Goal: Transaction & Acquisition: Purchase product/service

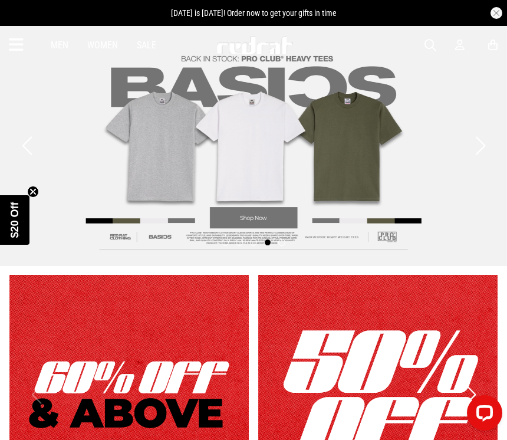
click at [465, 35] on div "Men Women Sale Sign in New Back Footwear Back Mens Back Womens Back Youth & Kid…" at bounding box center [253, 45] width 507 height 38
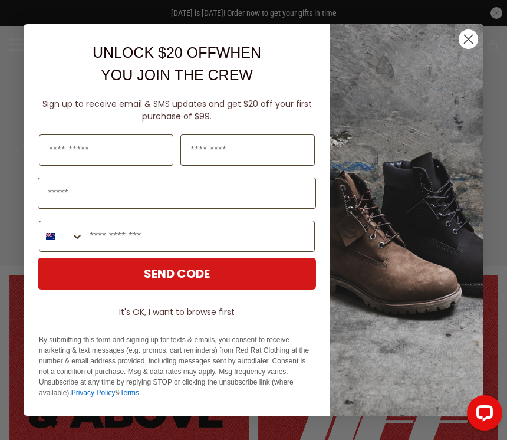
click at [463, 42] on div "Close dialog UNLOCK $20 OFF WHEN YOU JOIN THE CREW Sign up to receive email & S…" at bounding box center [254, 219] width 484 height 415
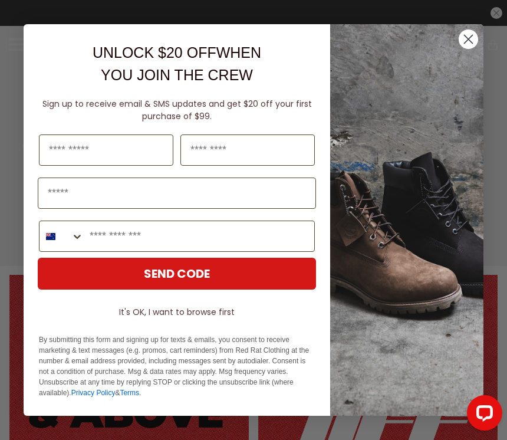
click at [470, 37] on circle "Close dialog" at bounding box center [468, 39] width 19 height 19
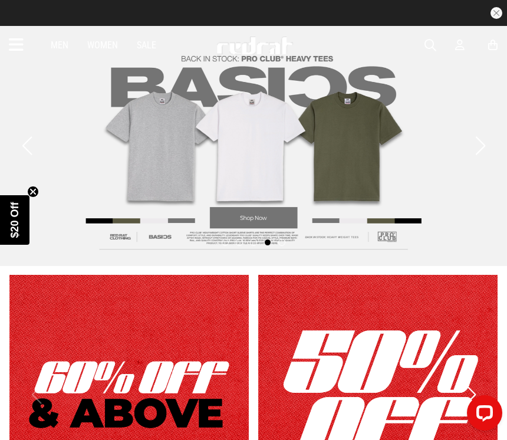
click at [497, 41] on icon at bounding box center [493, 45] width 9 height 12
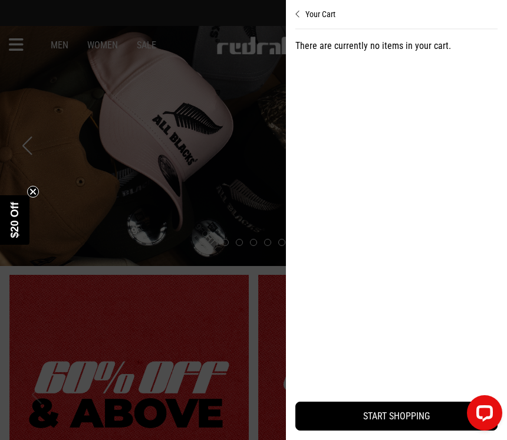
click at [238, 349] on div at bounding box center [253, 220] width 507 height 440
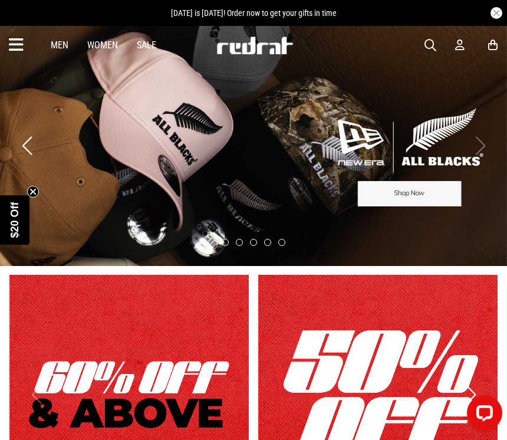
click at [22, 48] on icon at bounding box center [16, 44] width 15 height 19
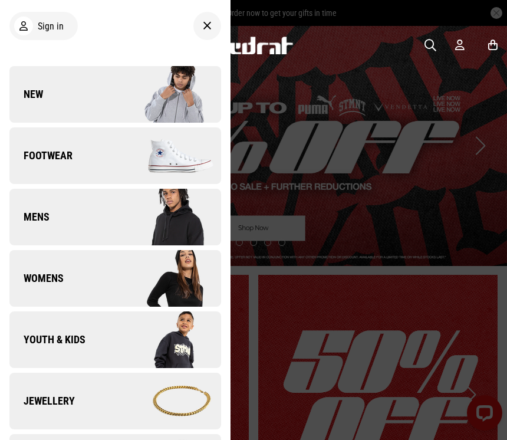
click at [40, 35] on div "Sign in" at bounding box center [39, 26] width 50 height 19
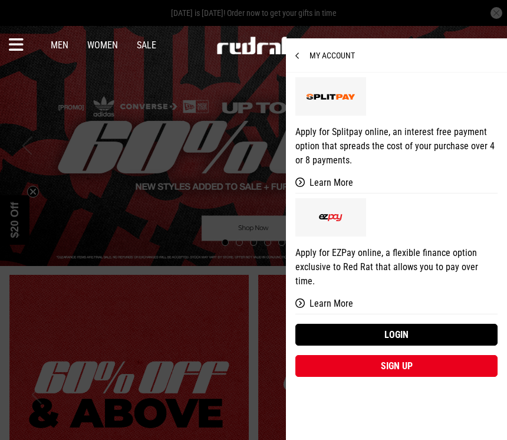
click at [426, 324] on link "Login" at bounding box center [397, 335] width 202 height 22
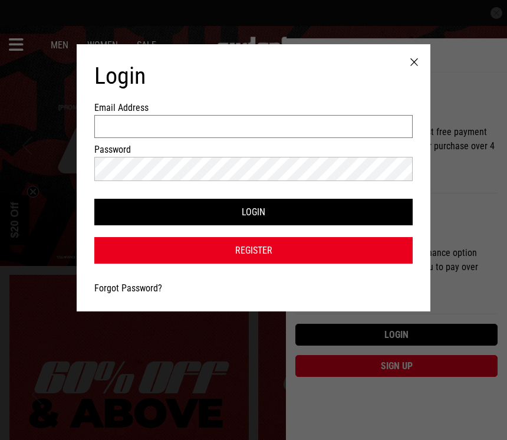
click at [367, 123] on input "Email Address" at bounding box center [253, 126] width 319 height 23
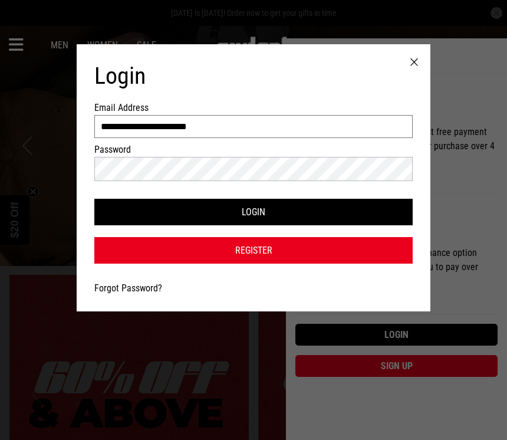
type input "**********"
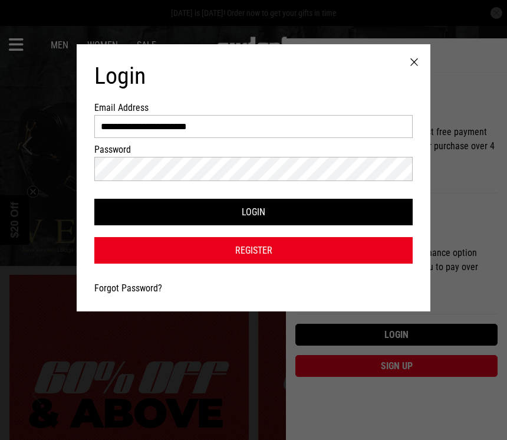
click at [405, 209] on button "Login" at bounding box center [253, 212] width 319 height 27
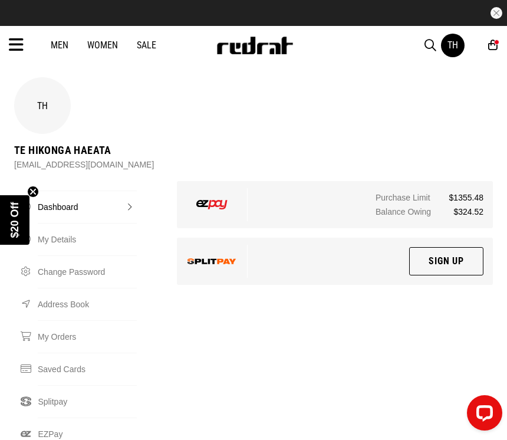
click at [490, 49] on icon at bounding box center [493, 45] width 9 height 12
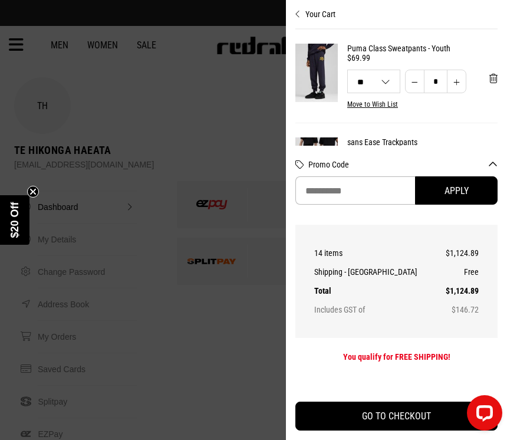
click at [331, 11] on button "Your Cart" at bounding box center [397, 9] width 202 height 19
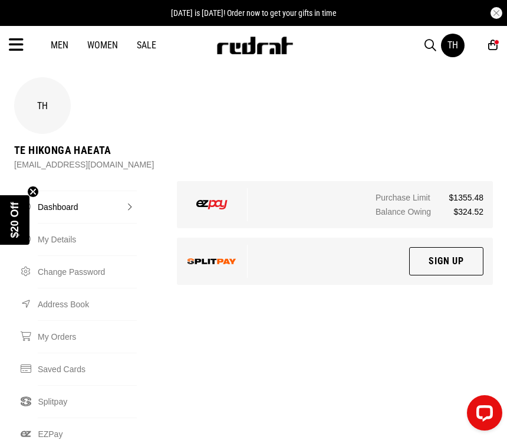
click at [499, 42] on div "14" at bounding box center [497, 42] width 5 height 5
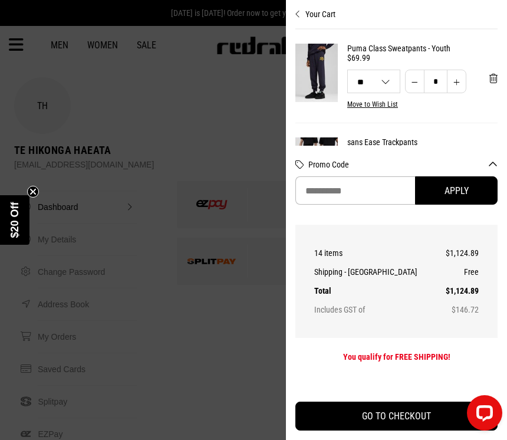
click at [500, 173] on div "Your Cart Puma Class Sweatpants - Youth $69.99 12 8 10 12 14 16 * ** ** ** ** *…" at bounding box center [396, 220] width 221 height 440
click at [495, 169] on button "Promo Code" at bounding box center [403, 164] width 189 height 9
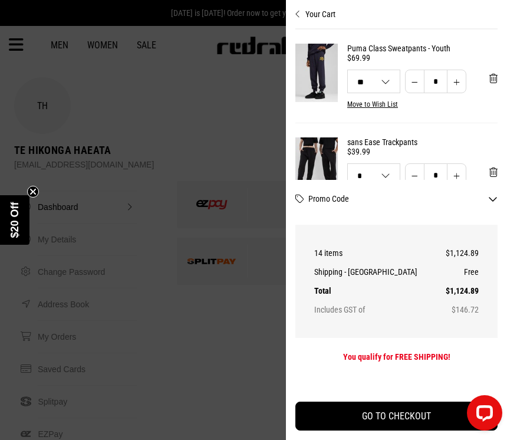
click at [493, 204] on button "Promo Code" at bounding box center [403, 198] width 189 height 9
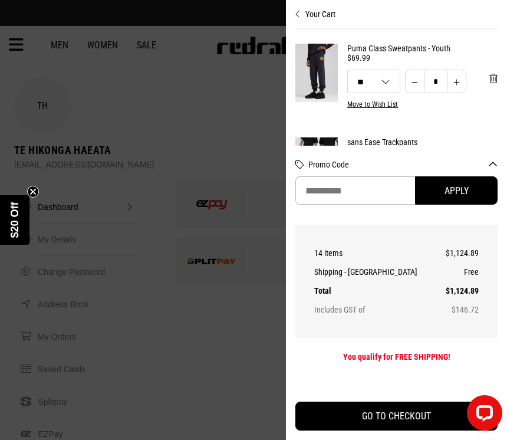
click at [496, 169] on button "Promo Code" at bounding box center [403, 164] width 189 height 9
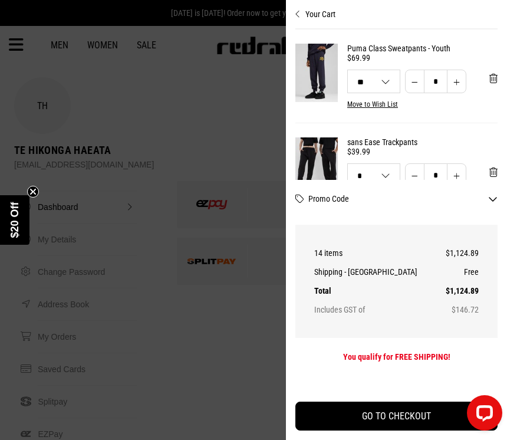
click at [307, 12] on button "Your Cart" at bounding box center [397, 9] width 202 height 19
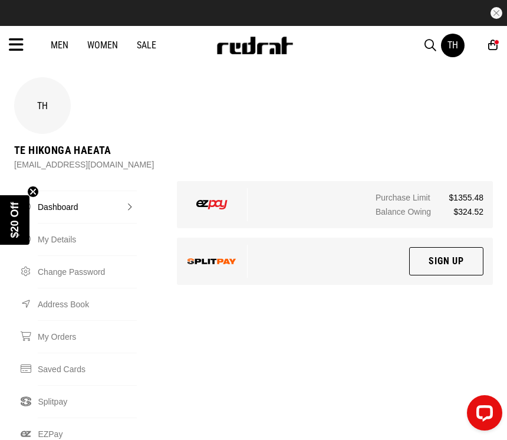
click at [16, 38] on icon at bounding box center [16, 44] width 15 height 19
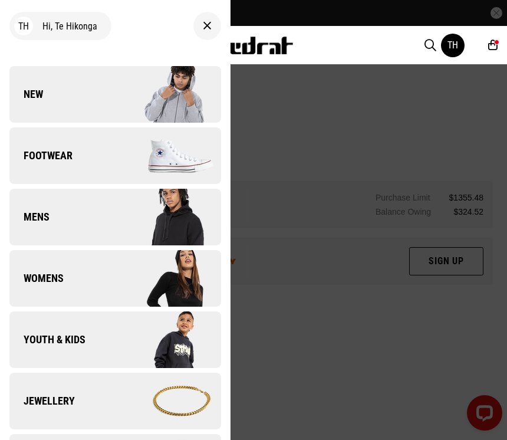
click at [277, 351] on div at bounding box center [253, 220] width 507 height 440
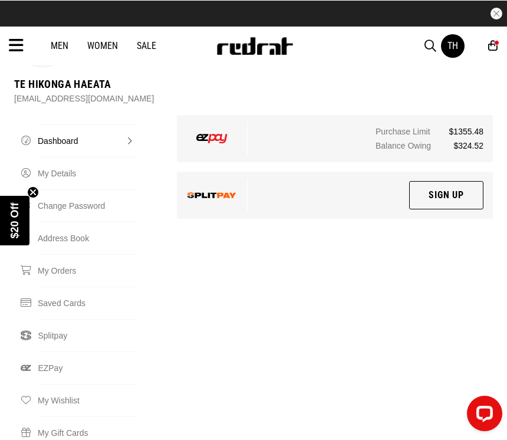
scroll to position [66, 0]
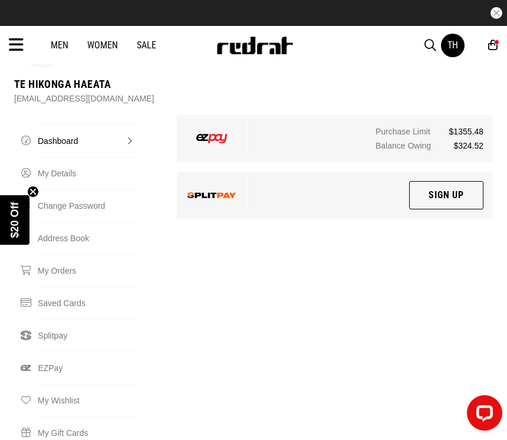
click at [52, 268] on link "My Orders" at bounding box center [87, 270] width 99 height 32
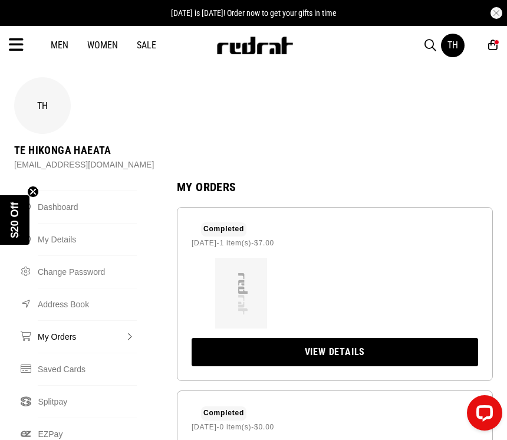
click at [22, 43] on icon at bounding box center [16, 44] width 15 height 19
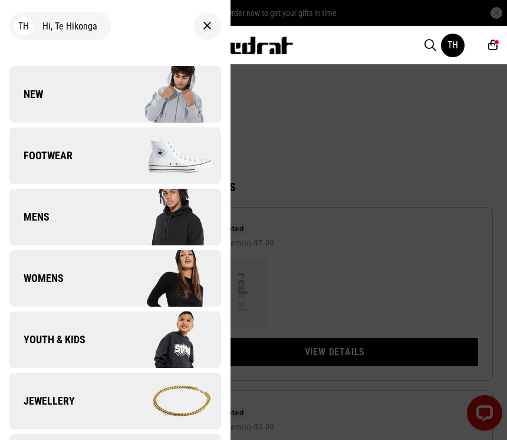
click at [58, 33] on div "TH Hi, Te Hikonga" at bounding box center [60, 26] width 102 height 28
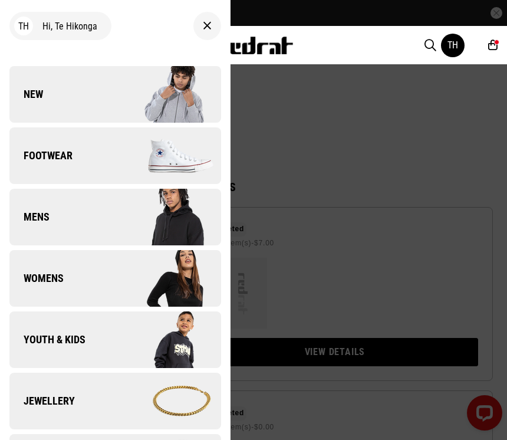
click at [486, 47] on div "TH" at bounding box center [464, 46] width 47 height 24
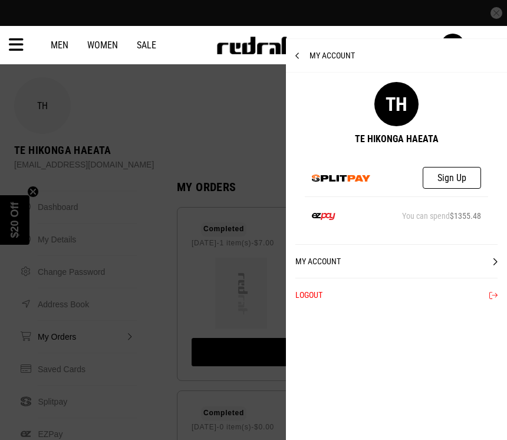
click at [260, 83] on div at bounding box center [253, 220] width 507 height 440
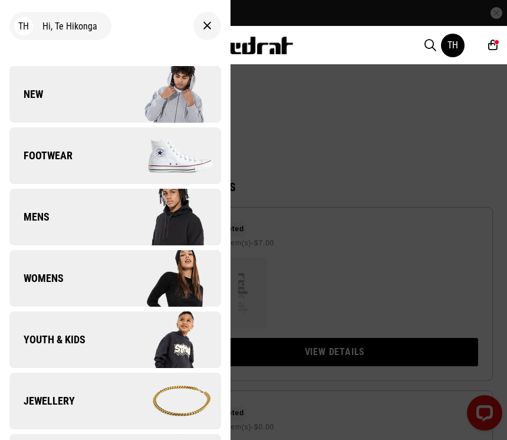
click at [452, 43] on div "TH" at bounding box center [453, 45] width 11 height 11
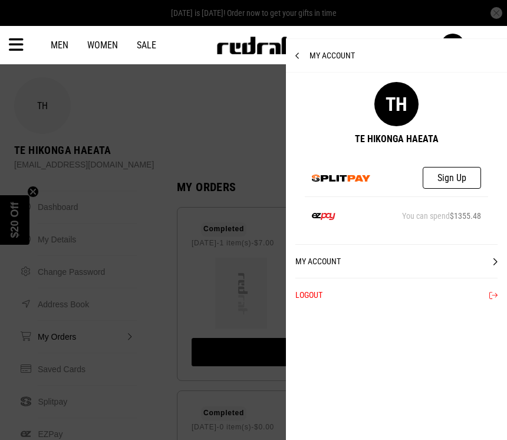
click at [234, 123] on div at bounding box center [253, 220] width 507 height 440
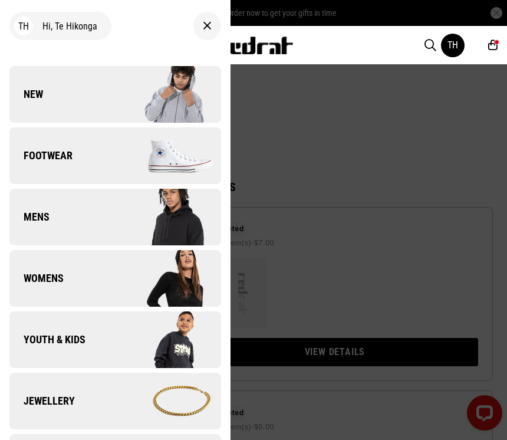
click at [328, 120] on div at bounding box center [253, 220] width 507 height 440
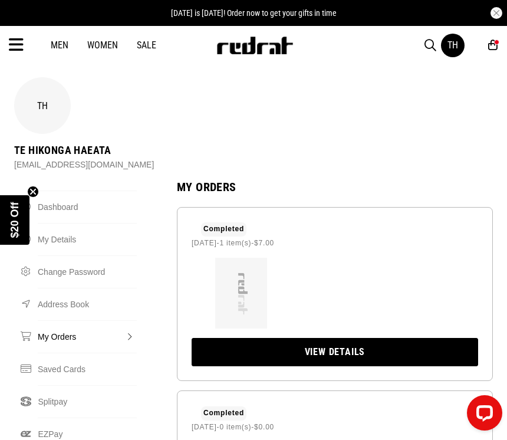
click at [488, 53] on div "TH" at bounding box center [464, 46] width 47 height 24
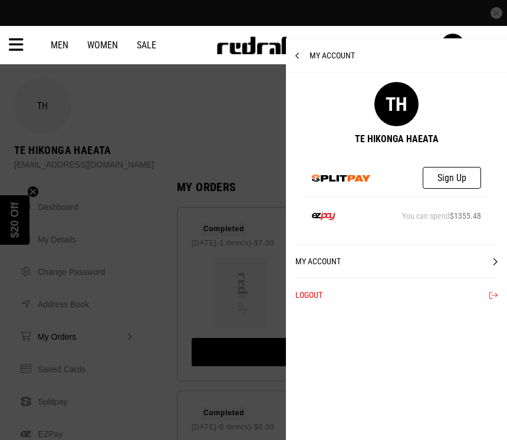
click at [256, 149] on div at bounding box center [253, 220] width 507 height 440
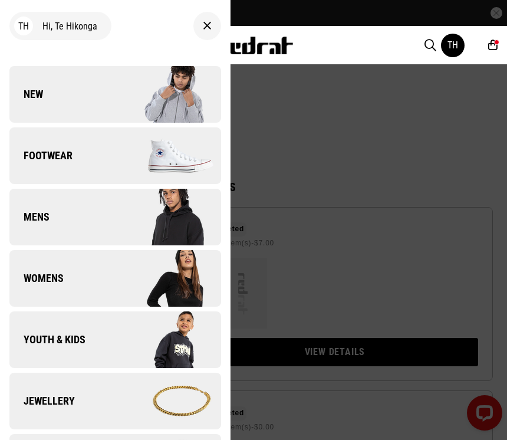
click at [490, 41] on icon at bounding box center [493, 45] width 9 height 12
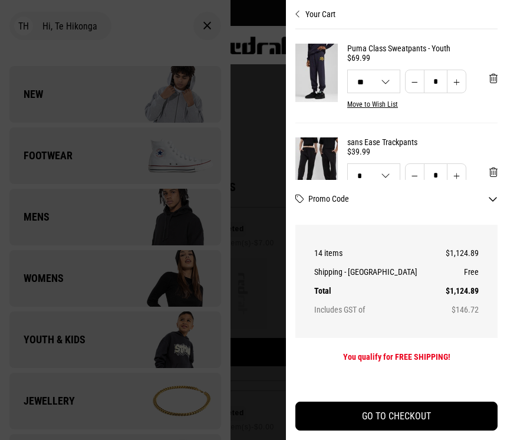
scroll to position [18, 0]
click at [332, 255] on th "14 items" at bounding box center [377, 253] width 125 height 19
click at [342, 251] on th "14 items" at bounding box center [377, 253] width 125 height 19
click at [497, 197] on button "Promo Code" at bounding box center [403, 198] width 189 height 9
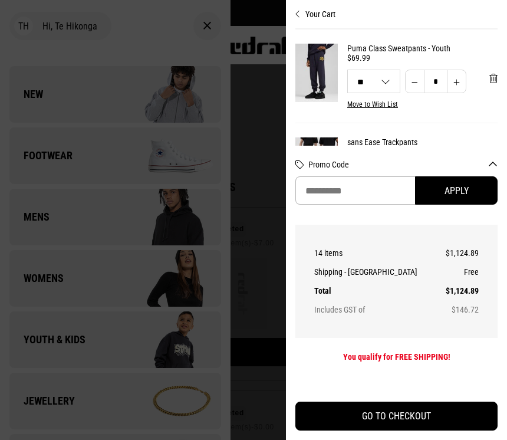
click at [496, 200] on button "Apply" at bounding box center [456, 190] width 83 height 28
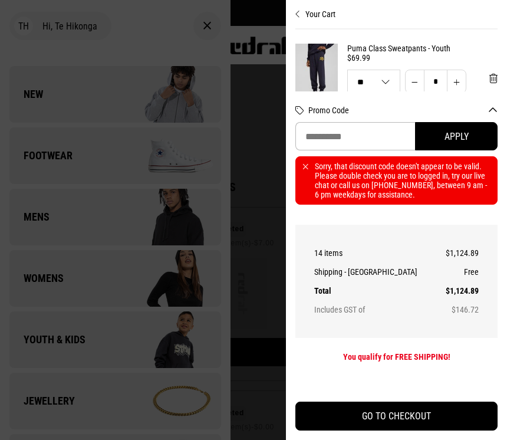
scroll to position [0, 0]
click at [337, 263] on th "14 items" at bounding box center [377, 253] width 125 height 19
click at [476, 263] on td "$1,124.89" at bounding box center [459, 253] width 40 height 19
click at [468, 263] on td "$1,124.89" at bounding box center [459, 253] width 40 height 19
click at [464, 263] on td "$1,124.89" at bounding box center [459, 253] width 40 height 19
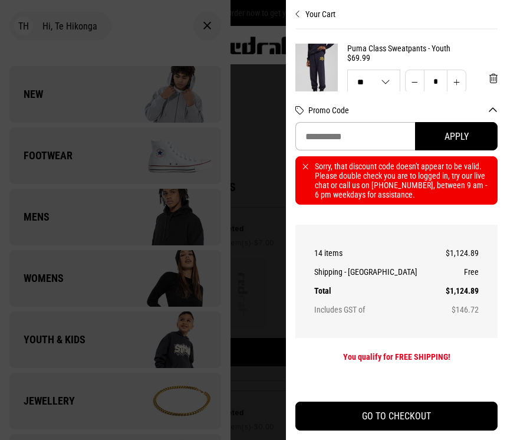
scroll to position [1, 0]
click at [421, 420] on button "GO TO CHECKOUT" at bounding box center [397, 416] width 202 height 29
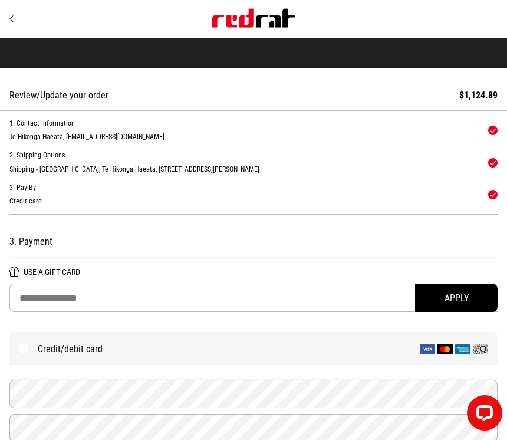
click at [14, 4] on div "Continue Shopping Checking out as [EMAIL_ADDRESS][DOMAIN_NAME] | Logout?" at bounding box center [253, 19] width 489 height 38
click at [8, 25] on div "Continue Shopping Checking out as kumashaqielle4@gmail.com | Logout?" at bounding box center [253, 19] width 507 height 38
click at [15, 17] on link "Continue Shopping" at bounding box center [70, 18] width 122 height 9
